Goal: Information Seeking & Learning: Learn about a topic

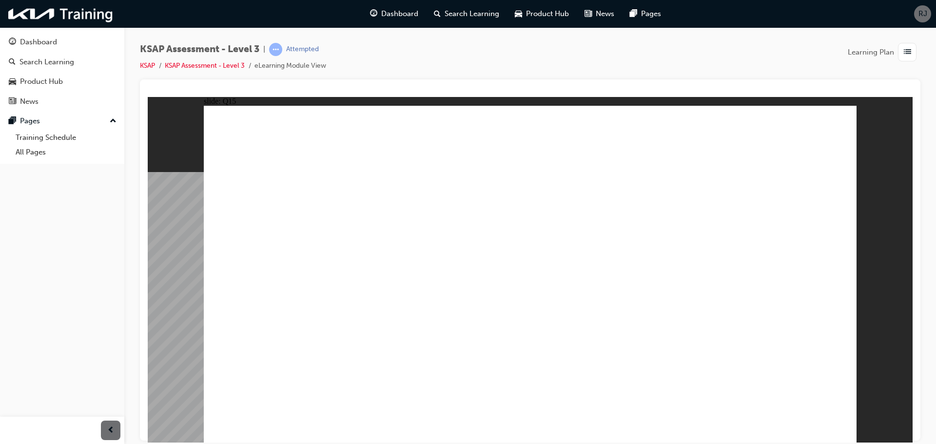
radio input "true"
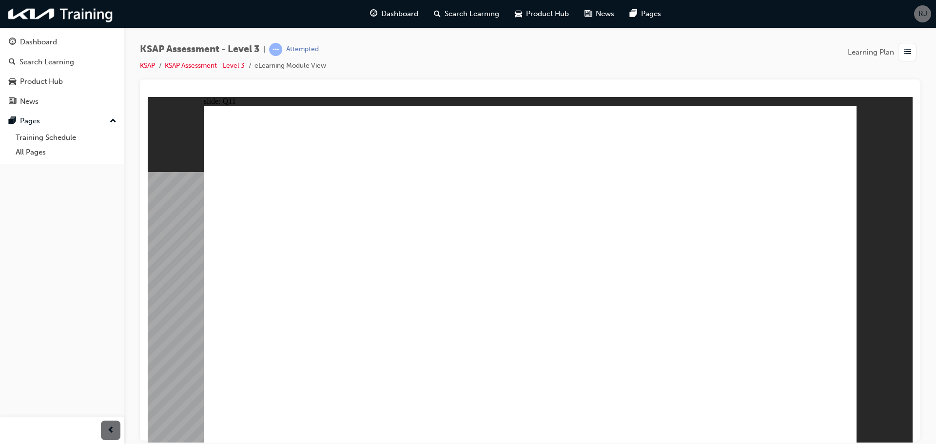
radio input "true"
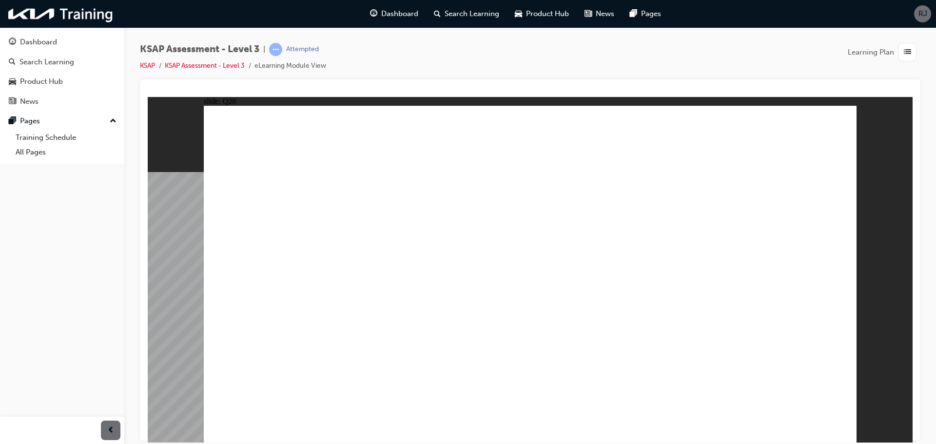
radio input "true"
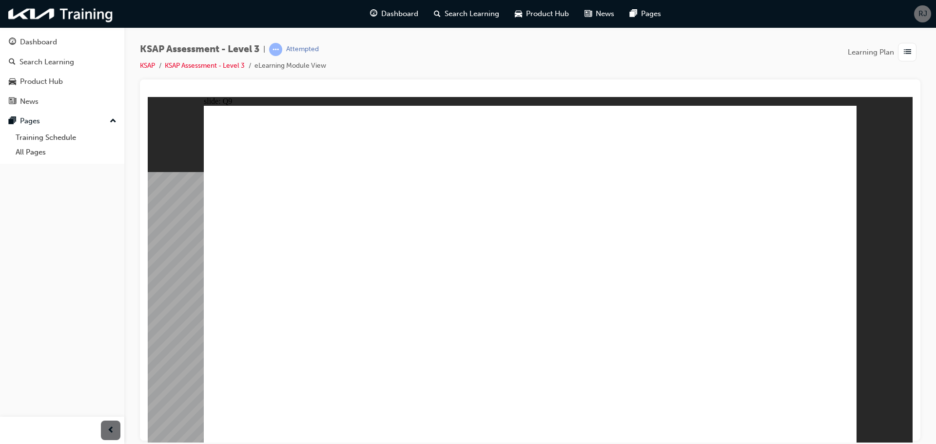
checkbox input "true"
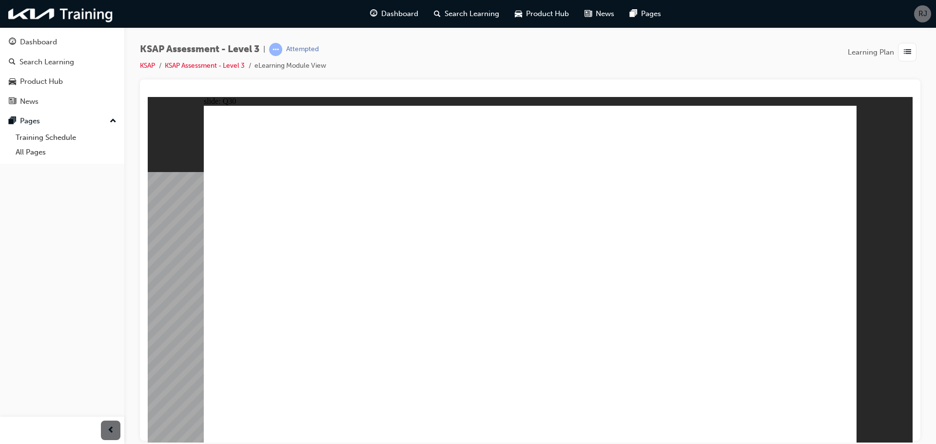
checkbox input "true"
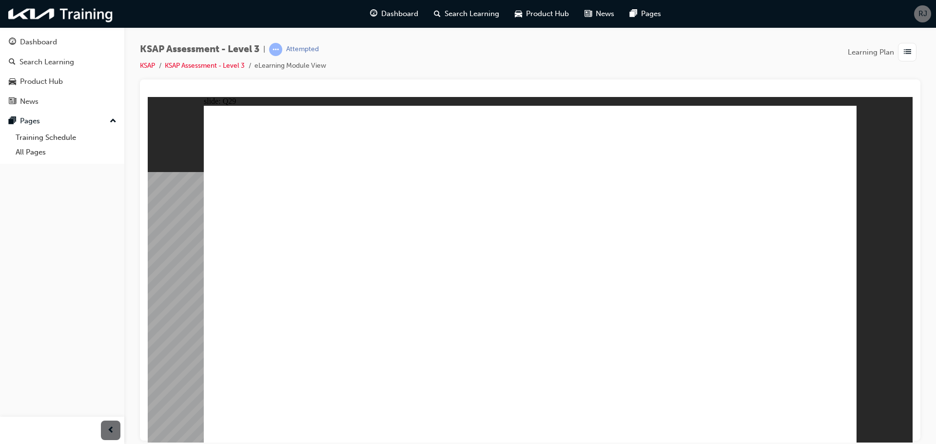
checkbox input "true"
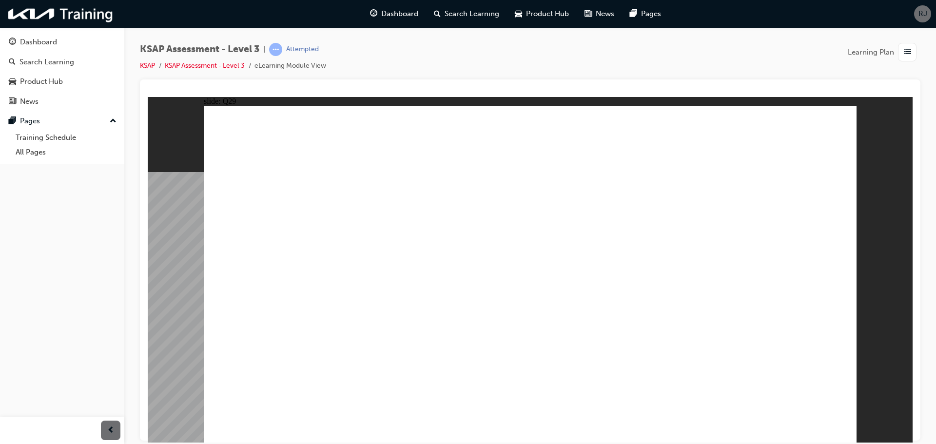
checkbox input "true"
